Goal: Complete application form

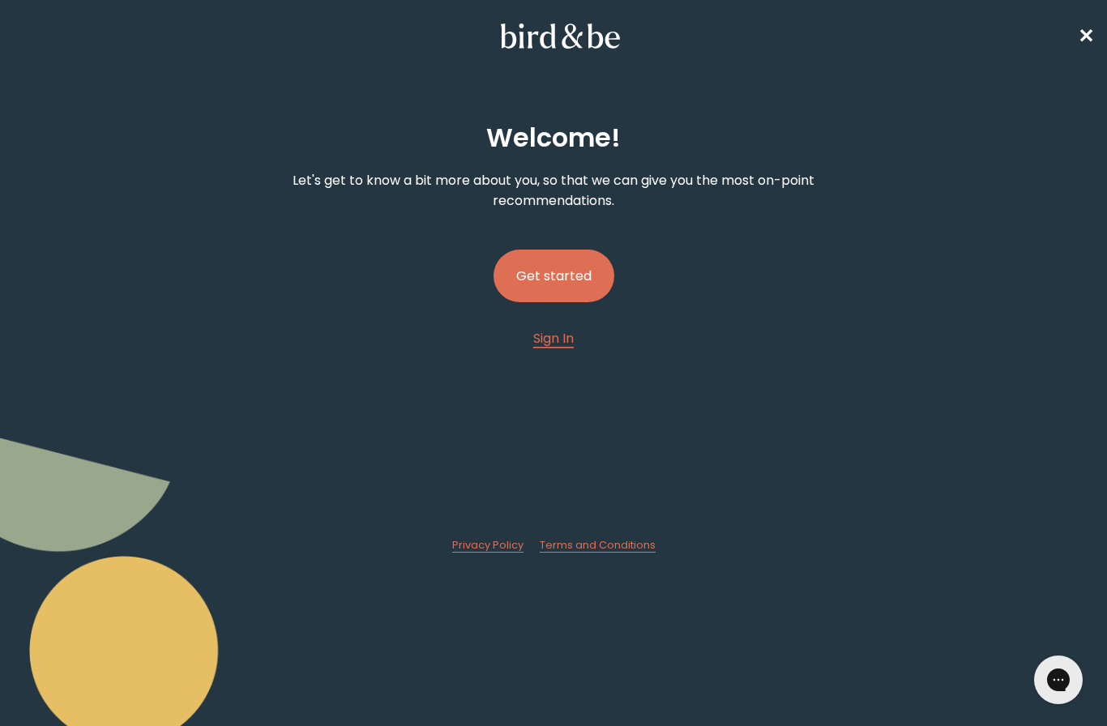
click at [579, 285] on button "Get started" at bounding box center [553, 276] width 121 height 53
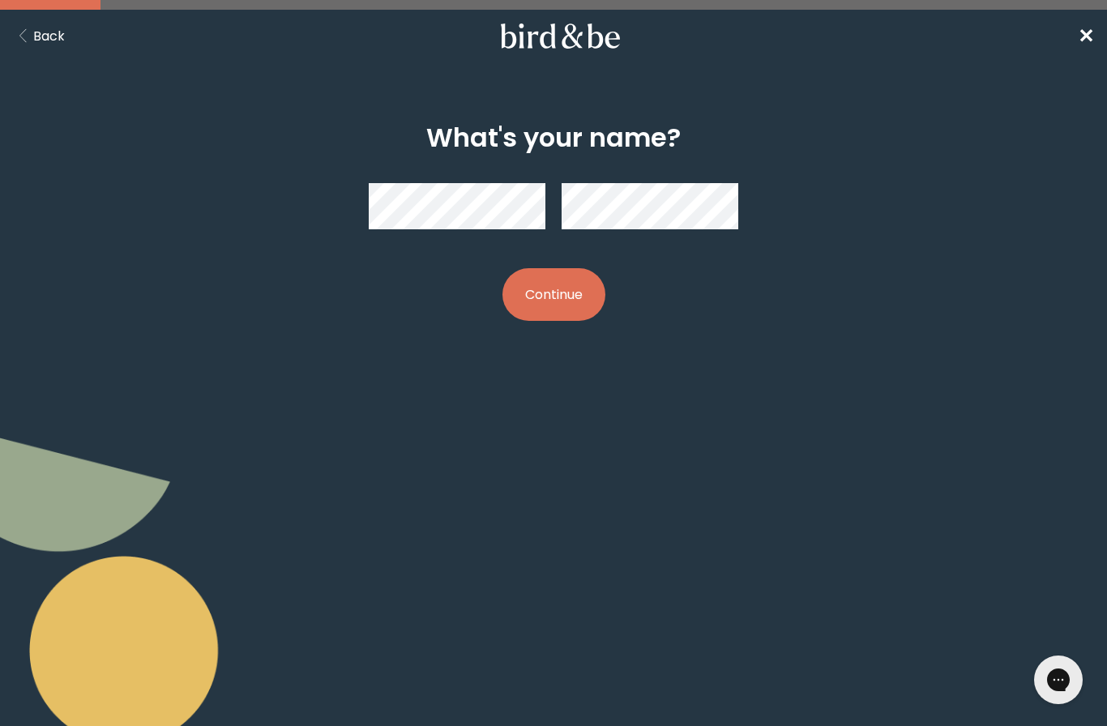
click at [58, 39] on button "Back" at bounding box center [39, 36] width 52 height 20
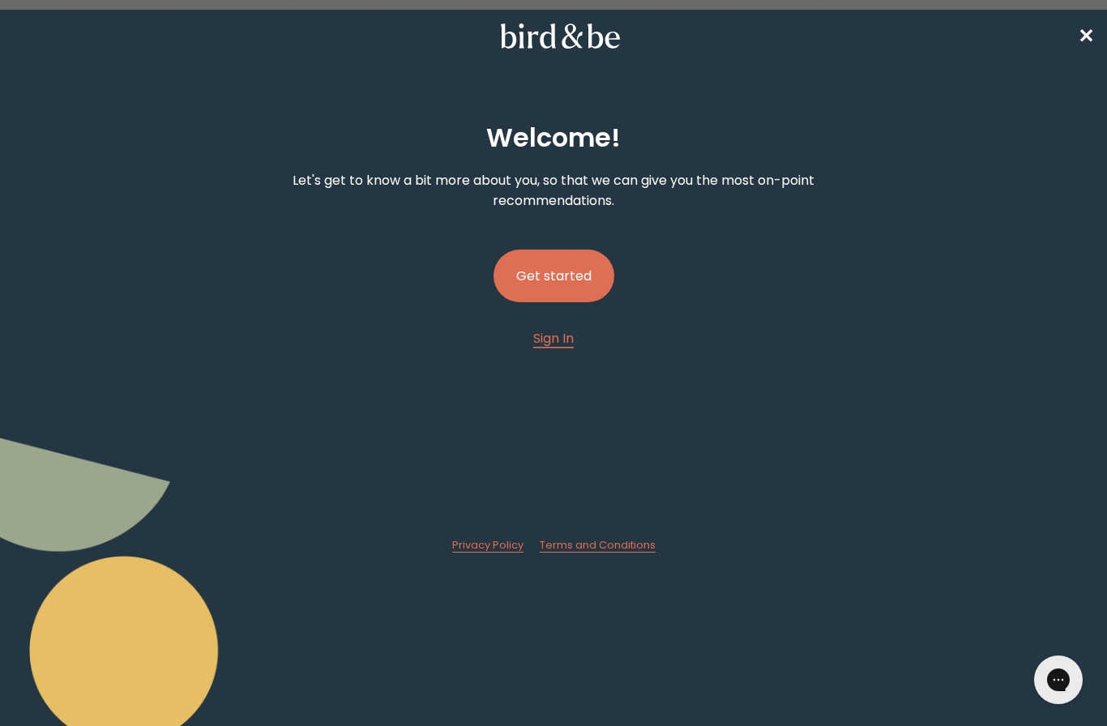
click at [591, 288] on button "Get started" at bounding box center [553, 276] width 121 height 53
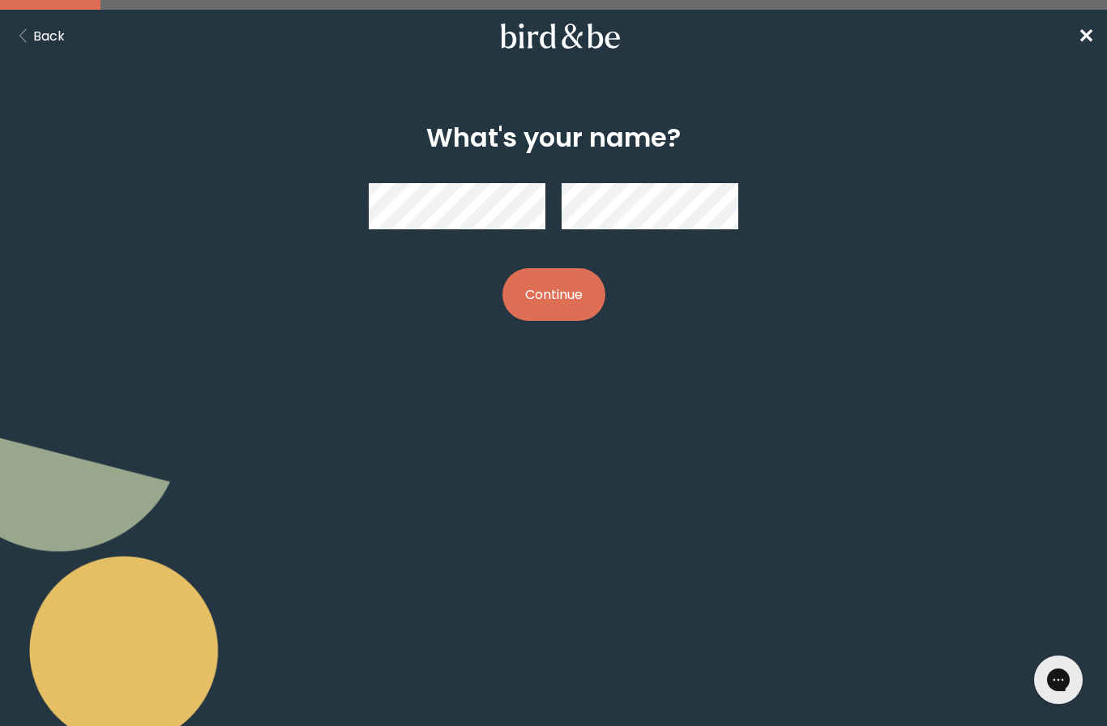
click at [584, 301] on button "Continue" at bounding box center [553, 294] width 103 height 53
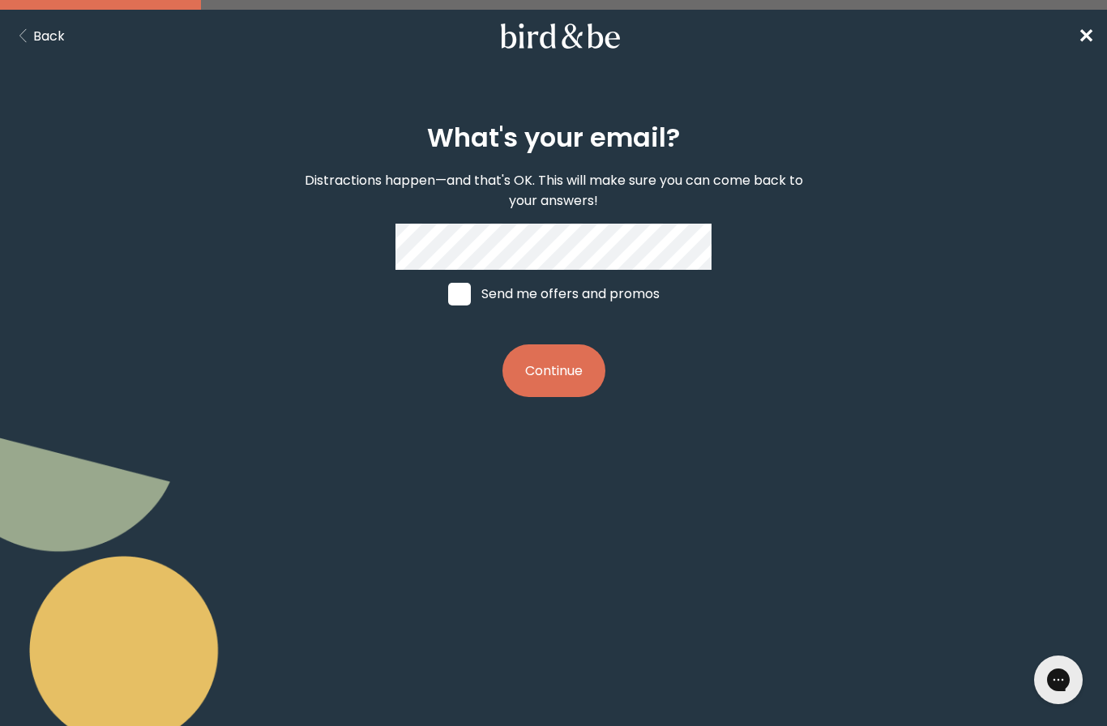
click at [458, 304] on span at bounding box center [459, 294] width 23 height 23
click at [448, 294] on input "Send me offers and promos" at bounding box center [447, 293] width 1 height 1
checkbox input "true"
click at [571, 375] on button "Continue" at bounding box center [553, 370] width 103 height 53
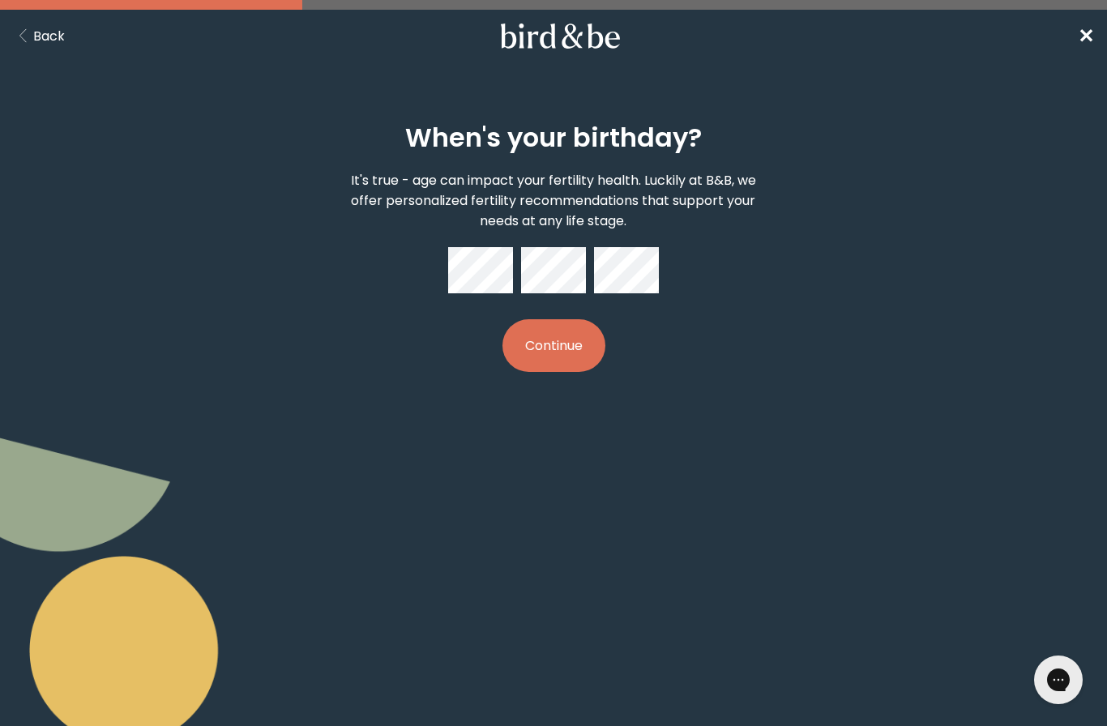
click at [910, 271] on div "When's your birthday? It's true - age can impact your fertility health. Luckily…" at bounding box center [553, 246] width 1107 height 327
click at [570, 353] on button "Continue" at bounding box center [553, 345] width 103 height 53
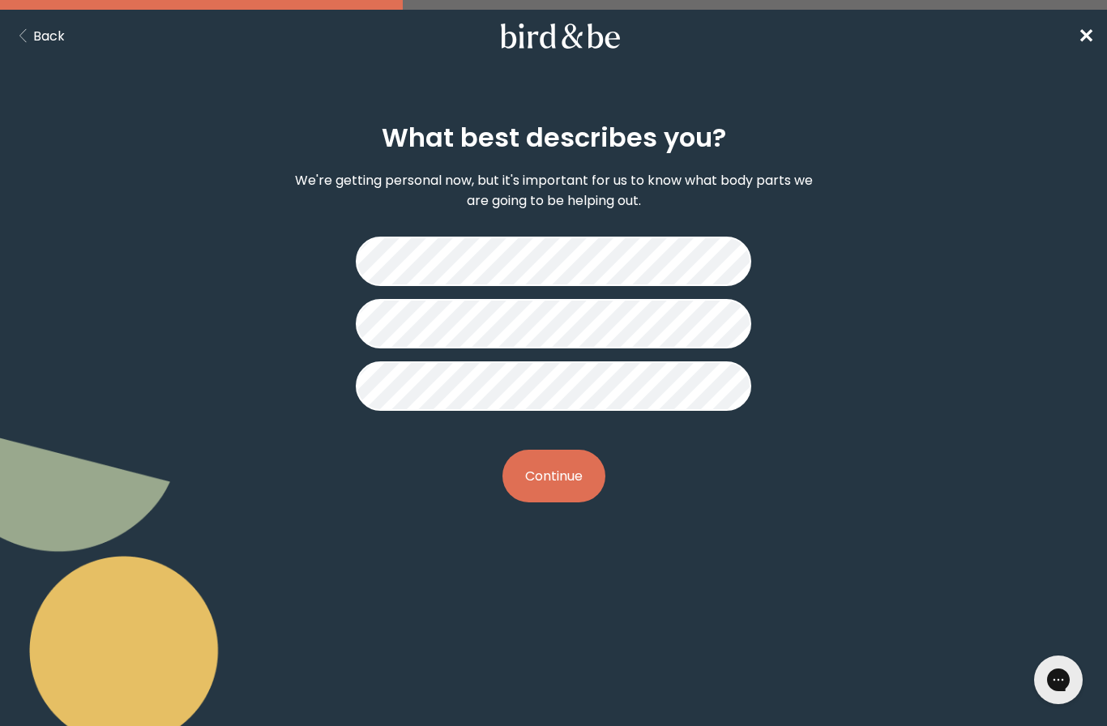
click at [575, 484] on button "Continue" at bounding box center [553, 476] width 103 height 53
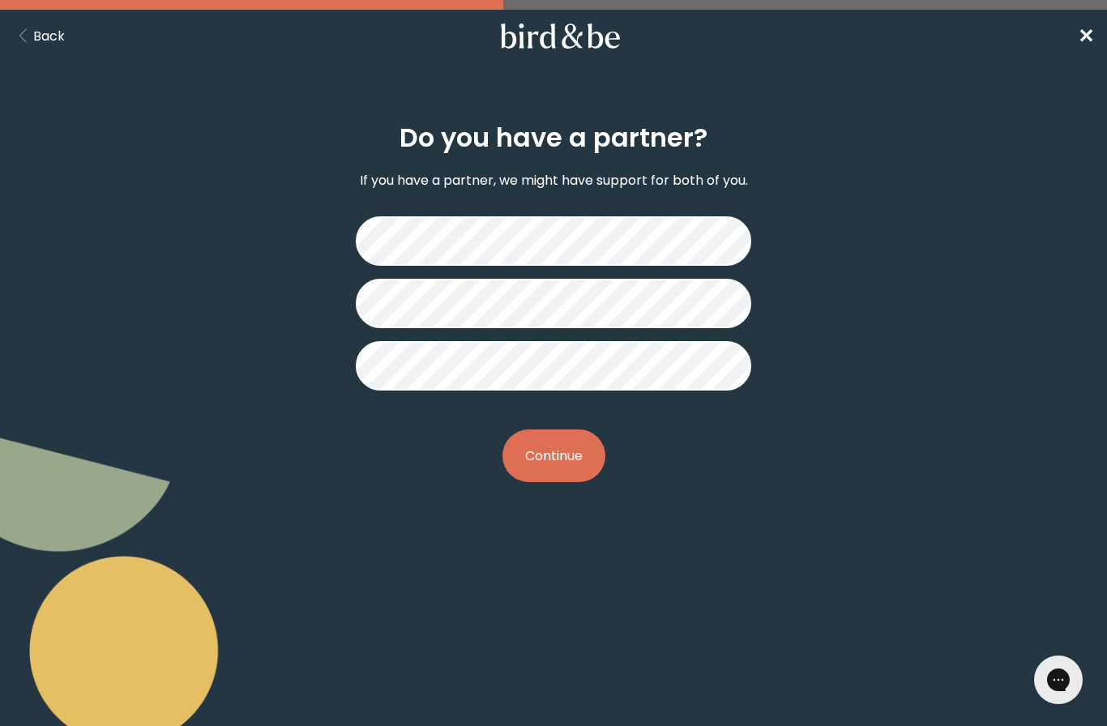
click at [568, 461] on button "Continue" at bounding box center [553, 455] width 103 height 53
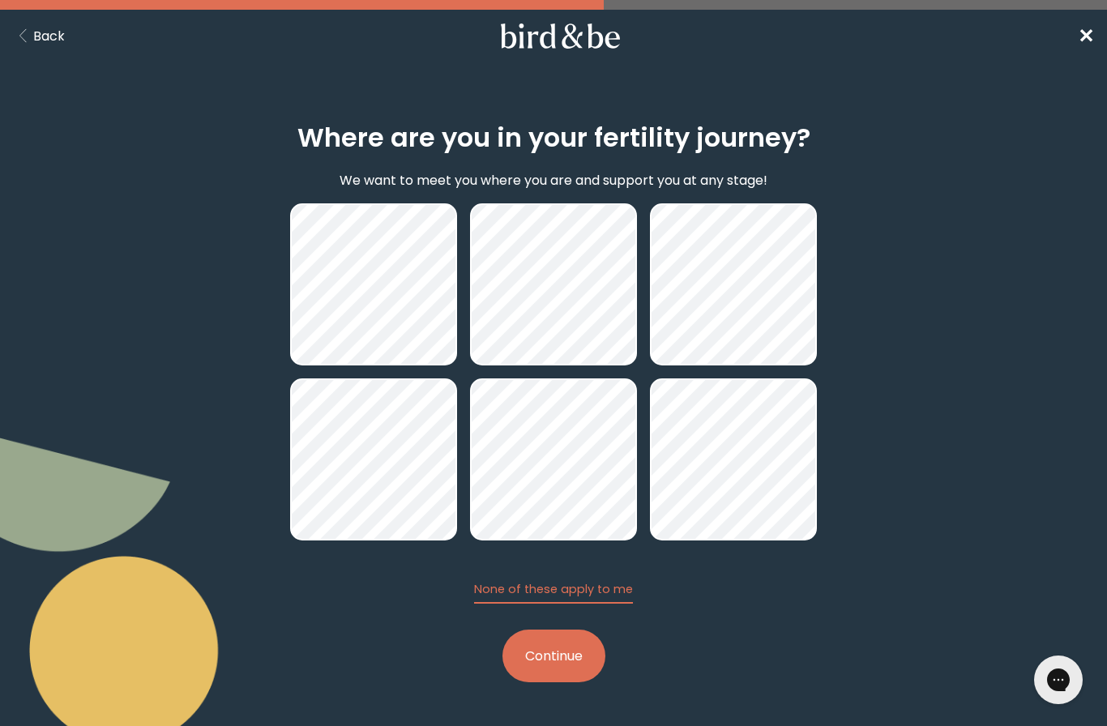
click at [578, 664] on button "Continue" at bounding box center [553, 656] width 103 height 53
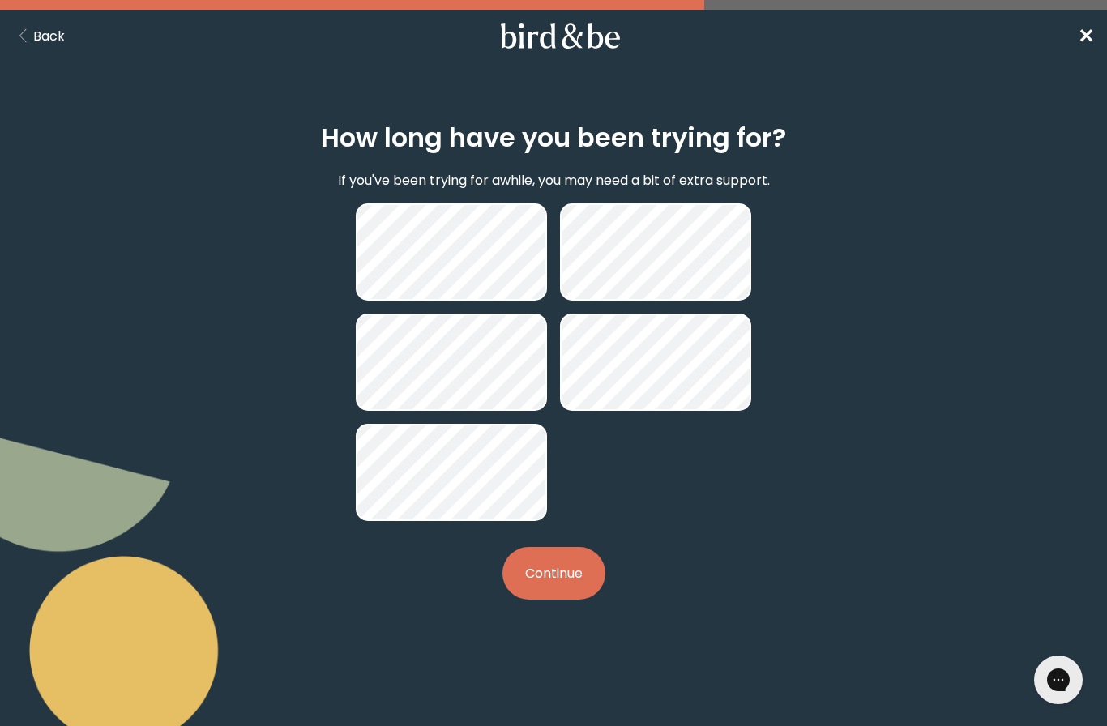
click at [585, 580] on button "Continue" at bounding box center [553, 573] width 103 height 53
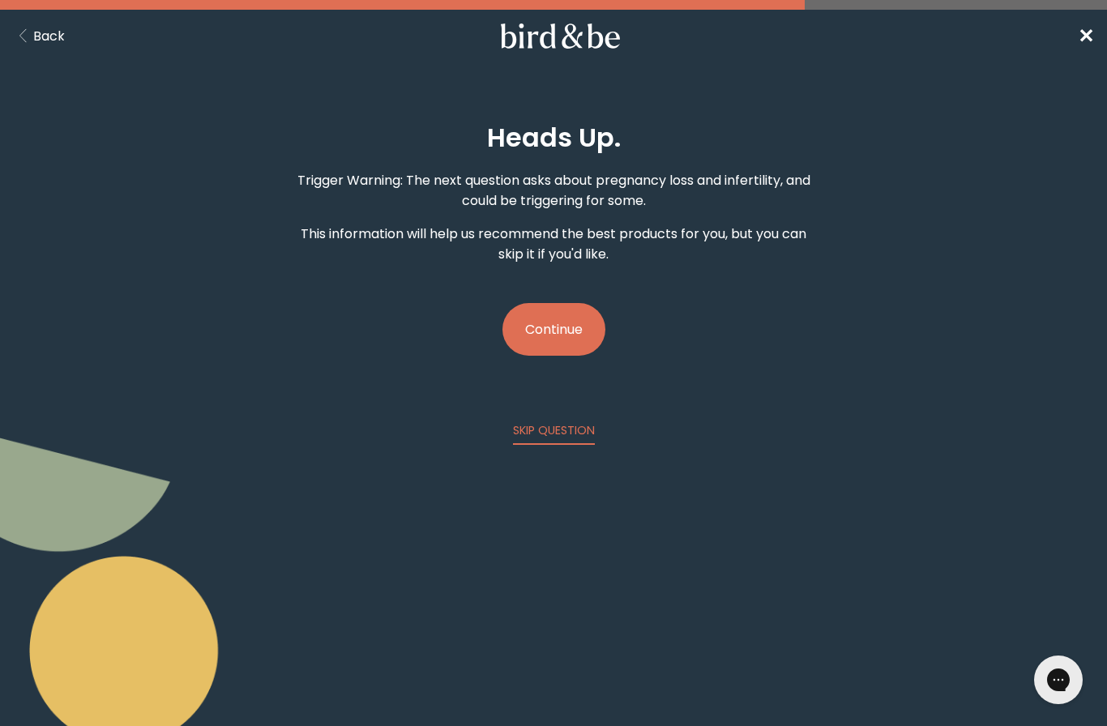
click at [579, 336] on button "Continue" at bounding box center [553, 329] width 103 height 53
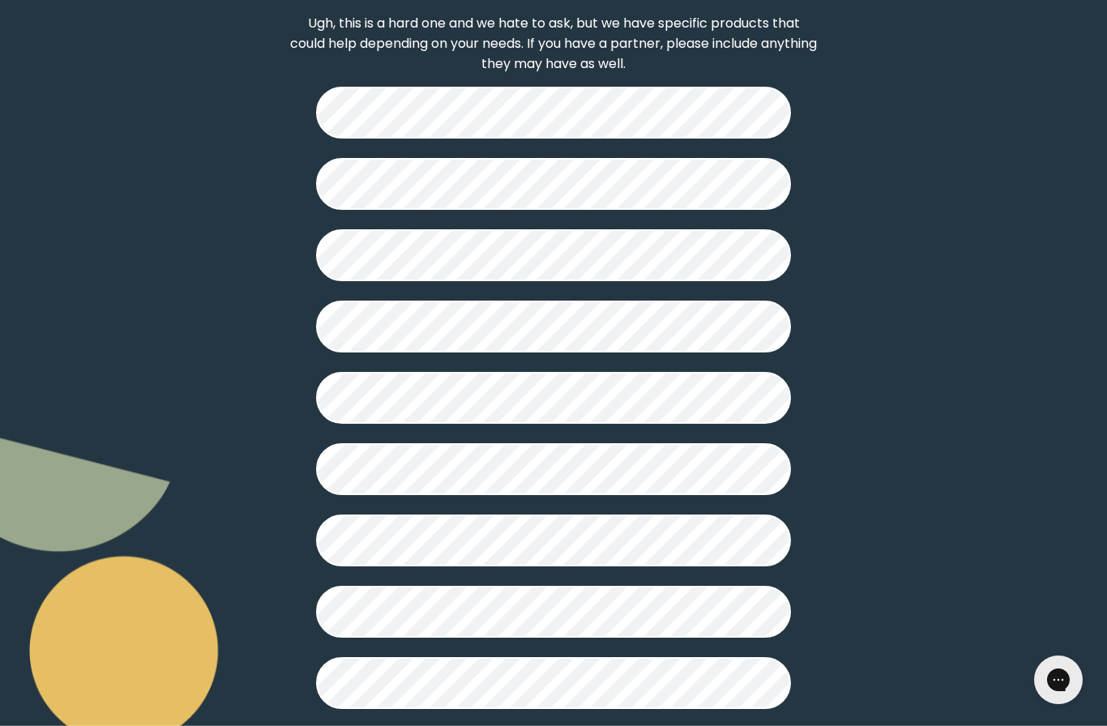
scroll to position [197, 0]
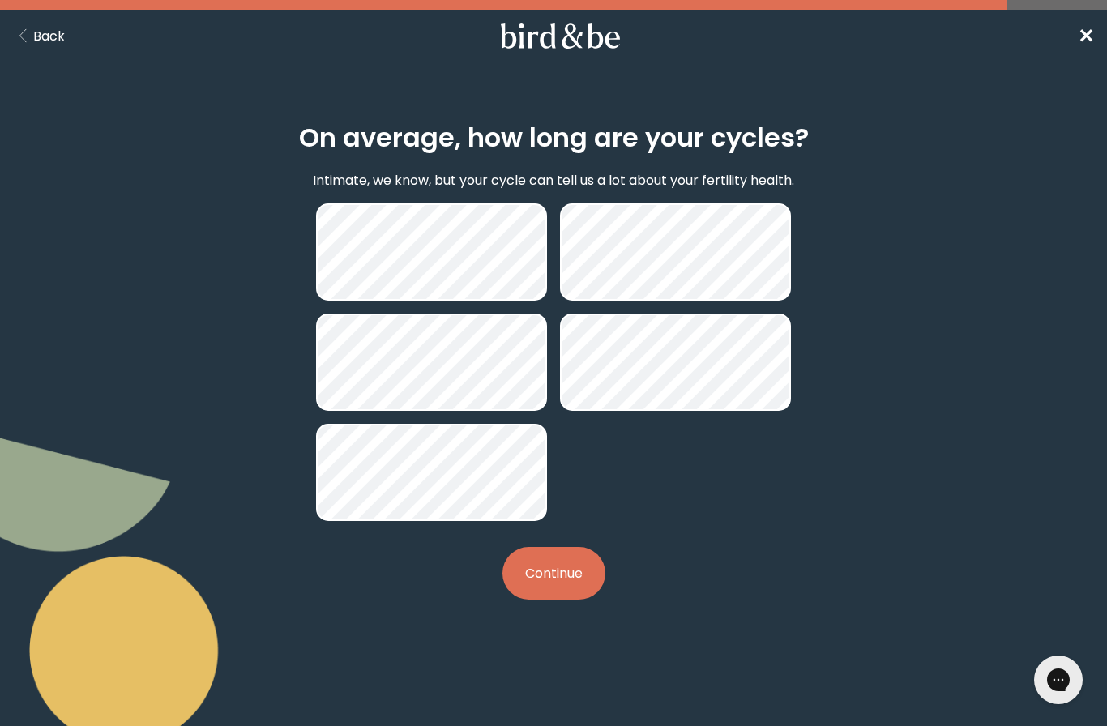
click at [567, 584] on button "Continue" at bounding box center [553, 573] width 103 height 53
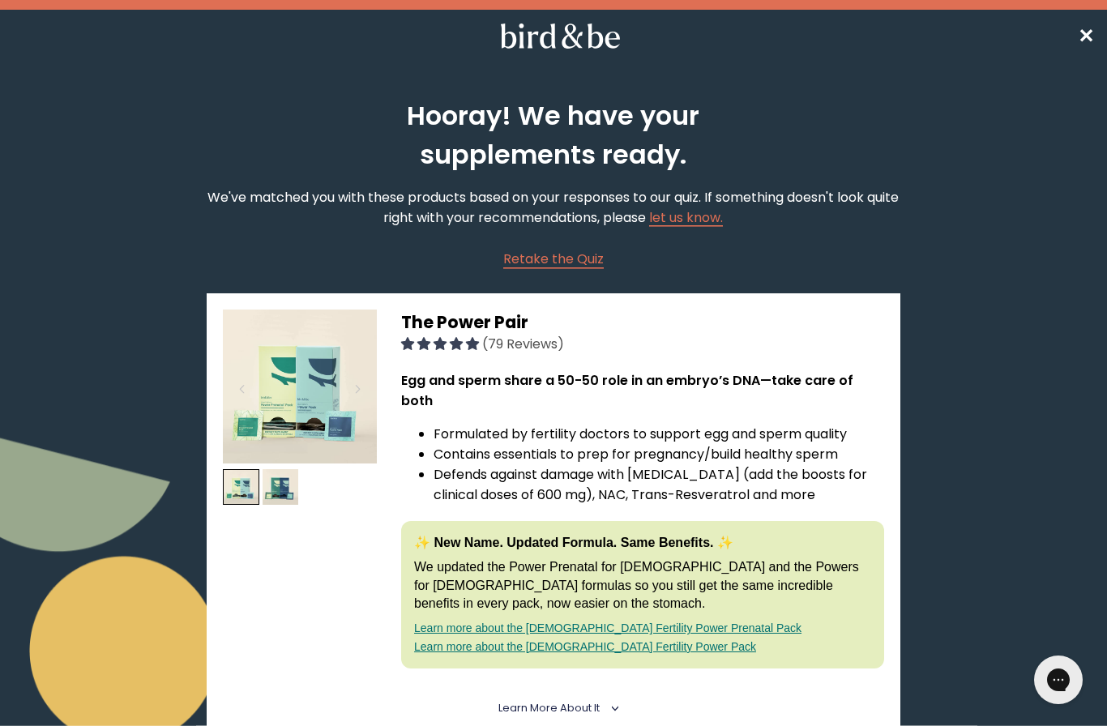
click at [318, 399] on img at bounding box center [300, 386] width 154 height 154
click at [459, 322] on span "The Power Pair" at bounding box center [464, 321] width 127 height 23
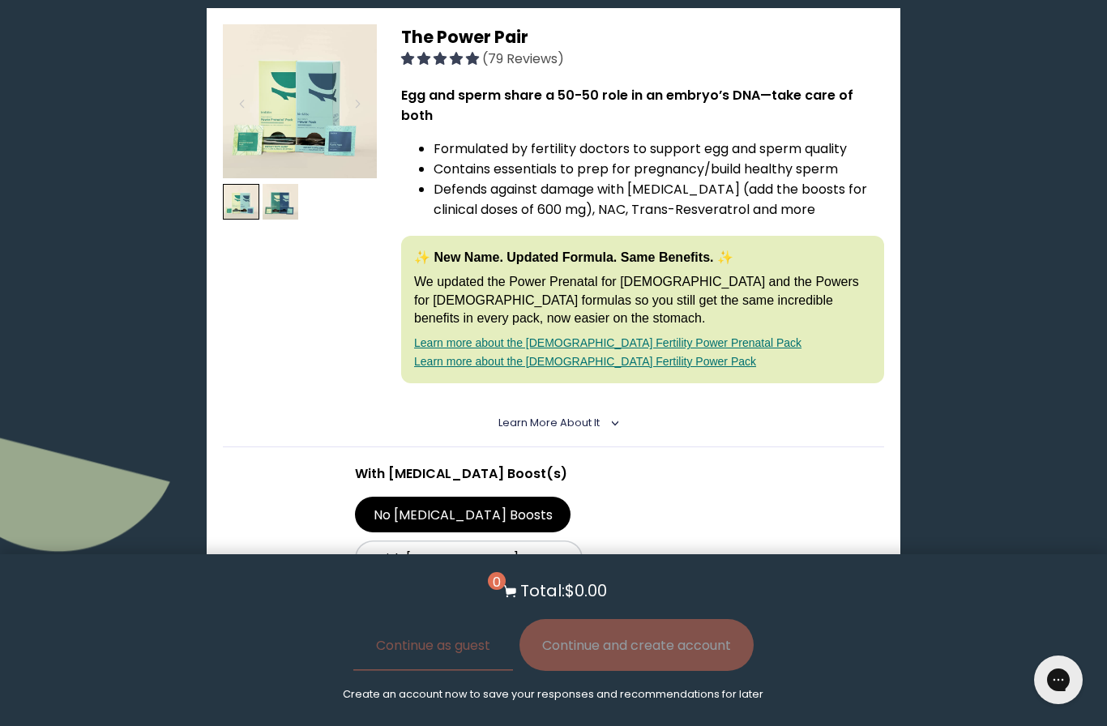
scroll to position [286, 0]
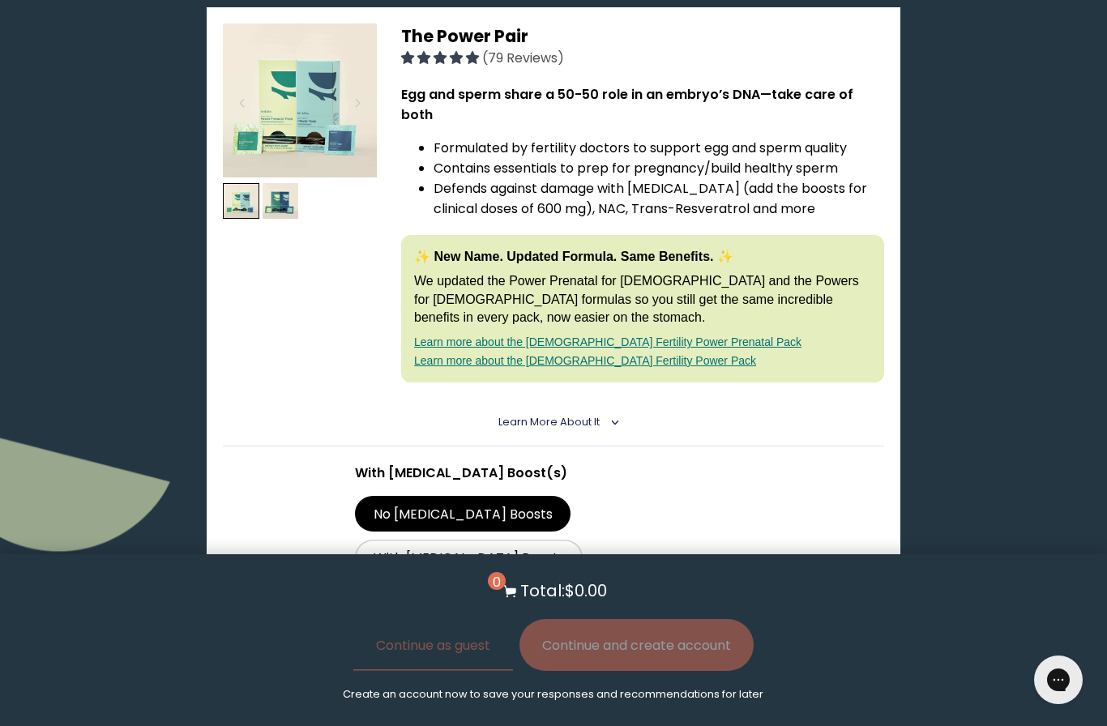
click at [706, 335] on link "Learn more about the [DEMOGRAPHIC_DATA] Fertility Power Prenatal Pack" at bounding box center [607, 341] width 387 height 13
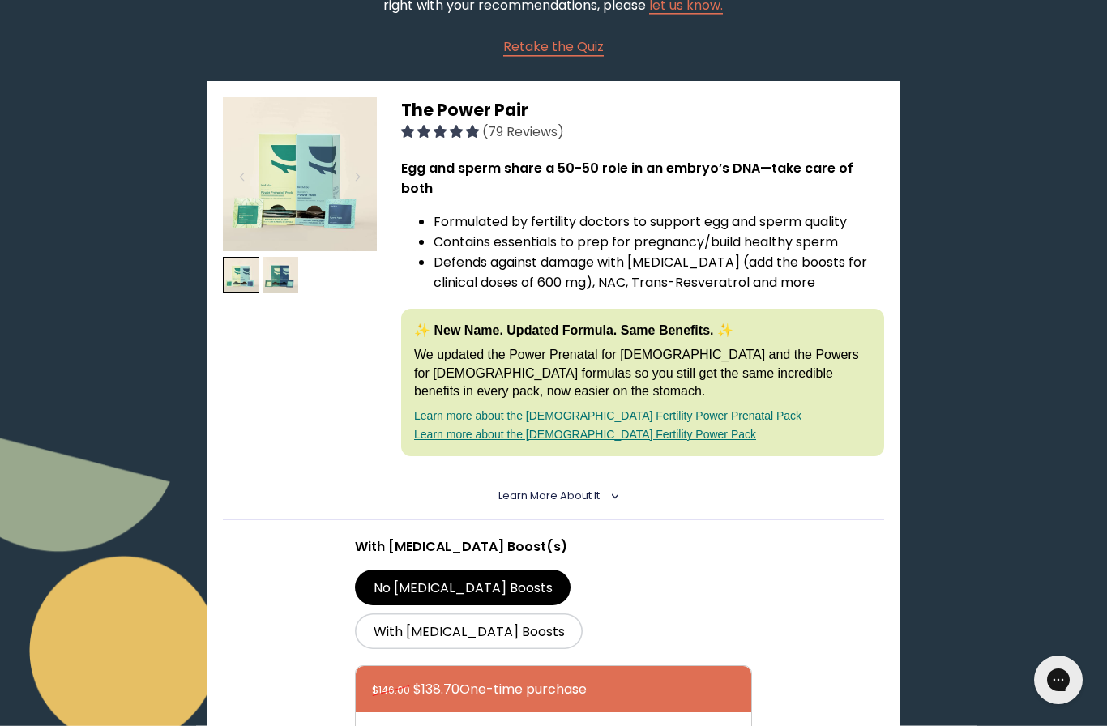
scroll to position [0, 0]
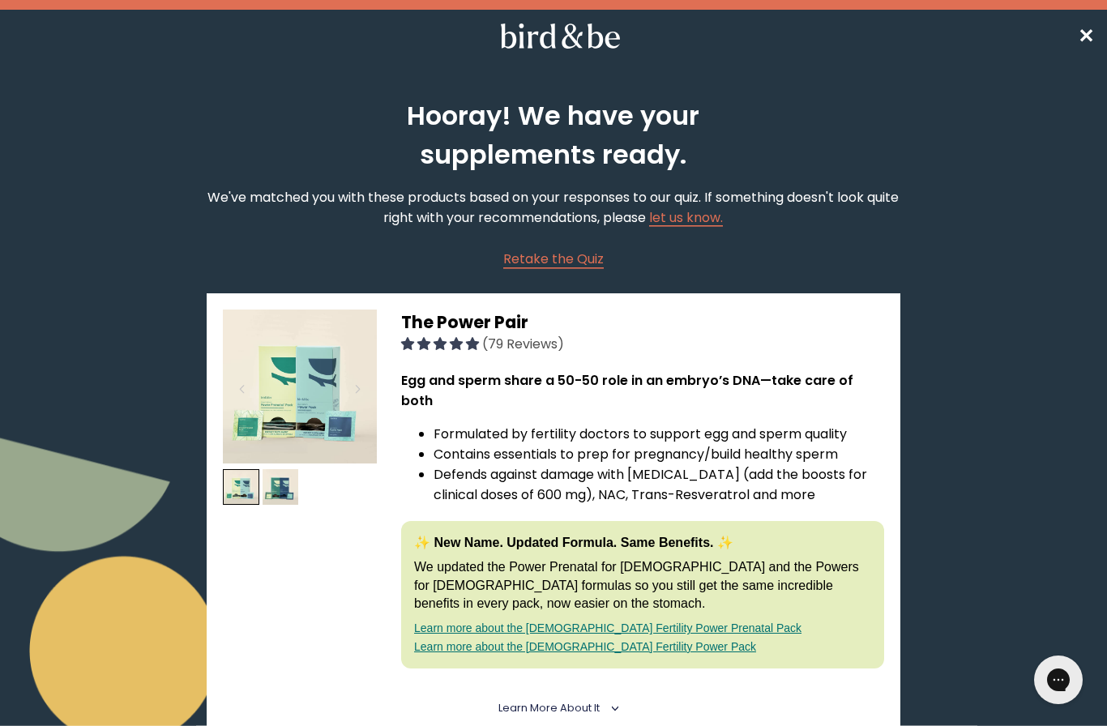
click at [1085, 35] on span "✕" at bounding box center [1086, 36] width 16 height 27
